Goal: Download file/media

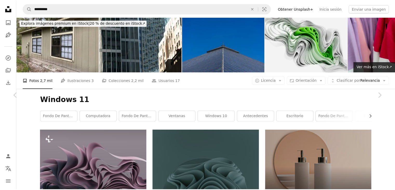
scroll to position [5159, 0]
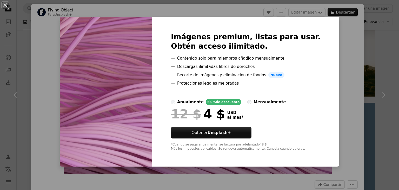
click at [112, 52] on img at bounding box center [106, 92] width 93 height 150
click at [7, 6] on button "An X shape" at bounding box center [5, 5] width 6 height 6
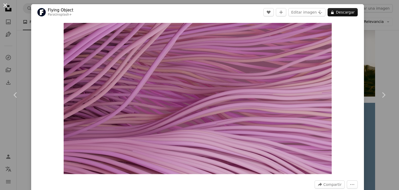
click at [3, 5] on button "An X shape" at bounding box center [5, 5] width 6 height 6
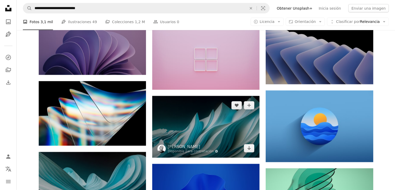
scroll to position [1196, 0]
